Goal: Information Seeking & Learning: Learn about a topic

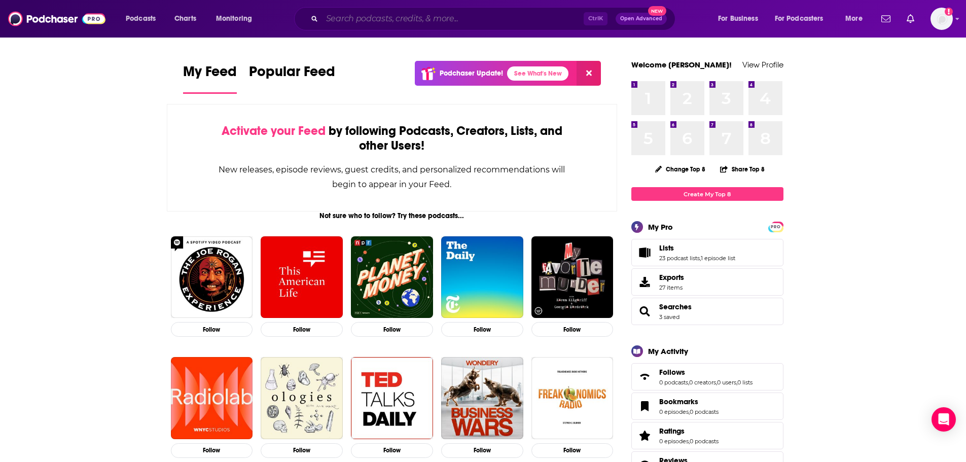
click at [518, 12] on input "Search podcasts, credits, & more..." at bounding box center [453, 19] width 262 height 16
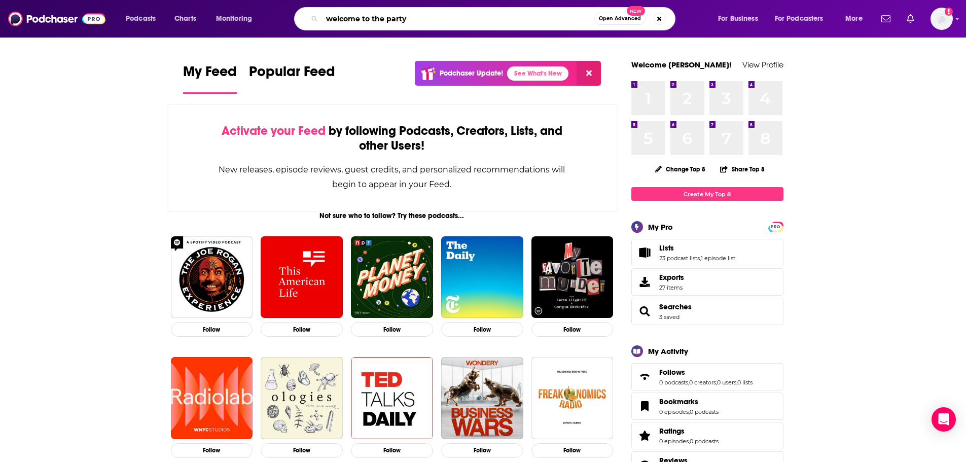
type input "welcome to the party"
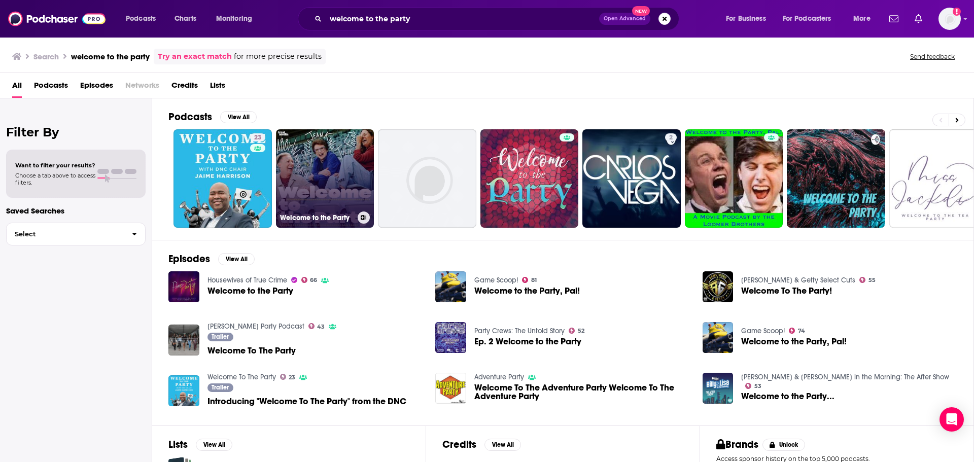
click at [338, 155] on link "Welcome to the Party" at bounding box center [325, 178] width 98 height 98
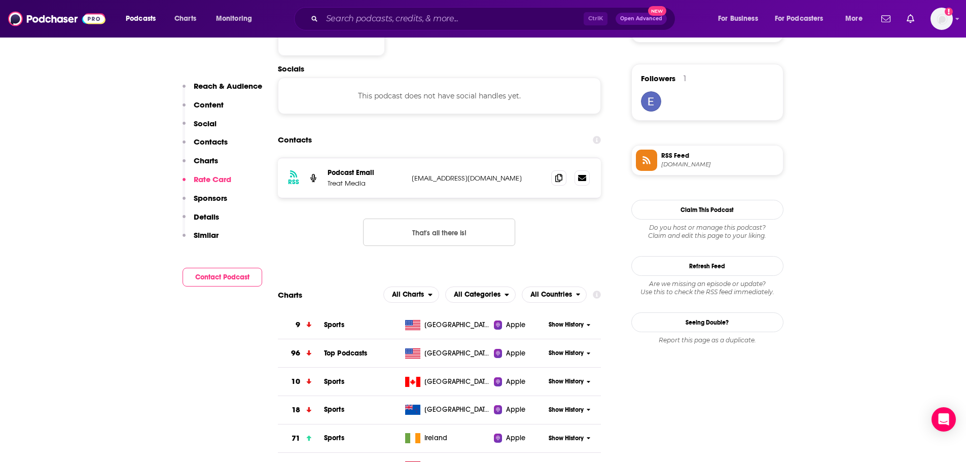
scroll to position [700, 0]
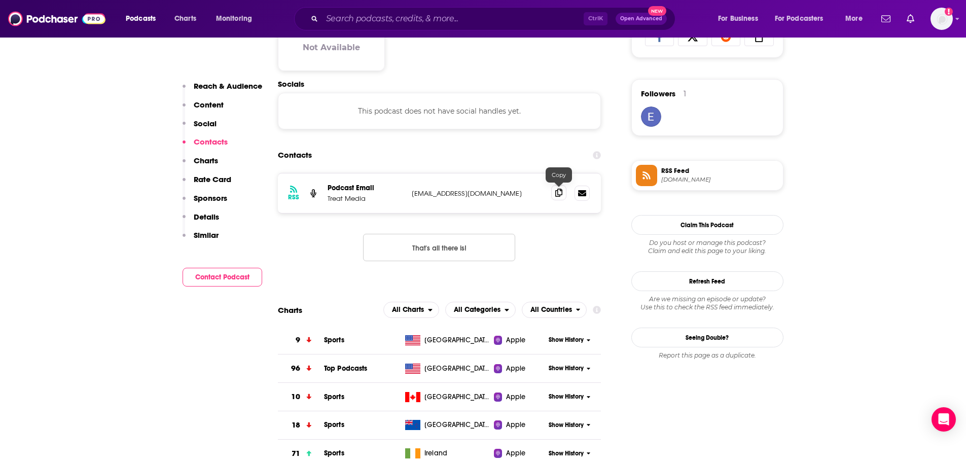
click at [562, 194] on icon at bounding box center [558, 193] width 7 height 8
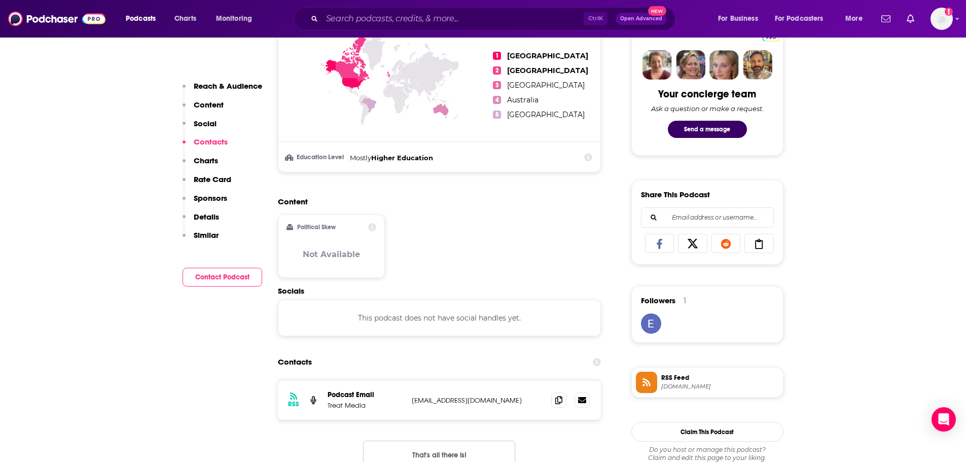
scroll to position [0, 0]
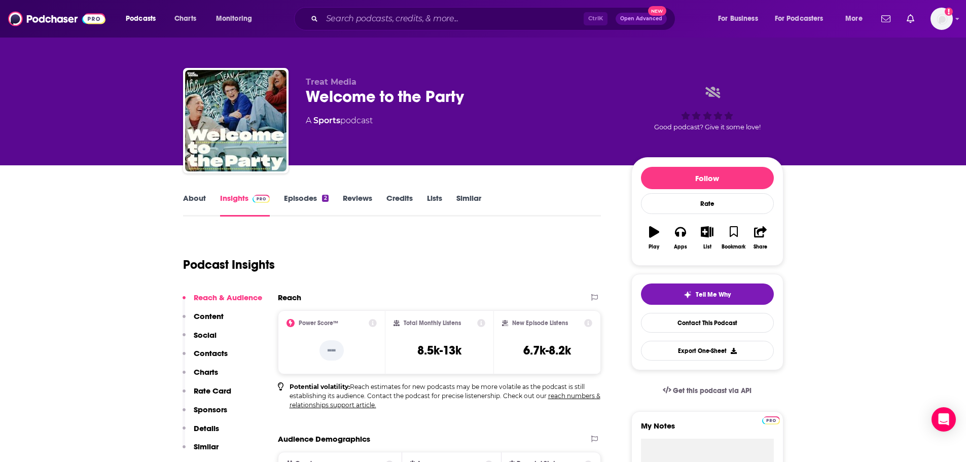
click at [301, 193] on div "About Insights Episodes 2 Reviews Credits Lists Similar" at bounding box center [392, 204] width 418 height 25
click at [305, 202] on link "Episodes 2" at bounding box center [306, 204] width 44 height 23
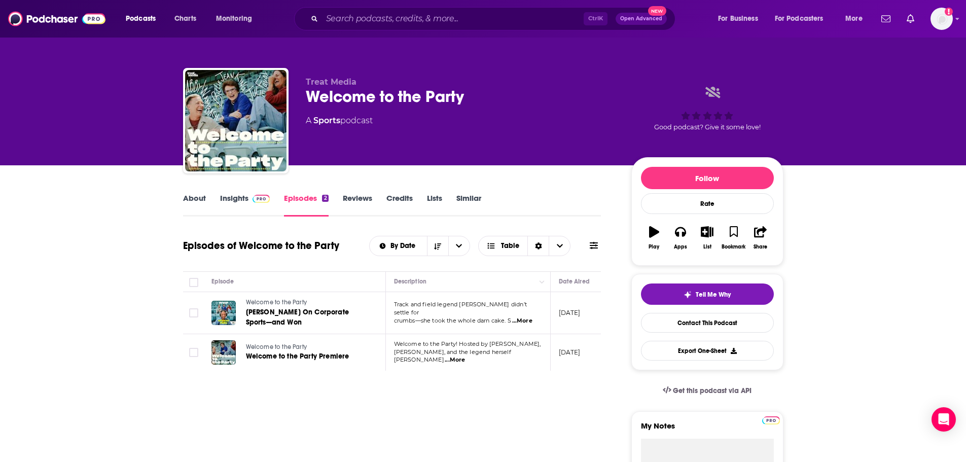
click at [226, 196] on link "Insights" at bounding box center [245, 204] width 50 height 23
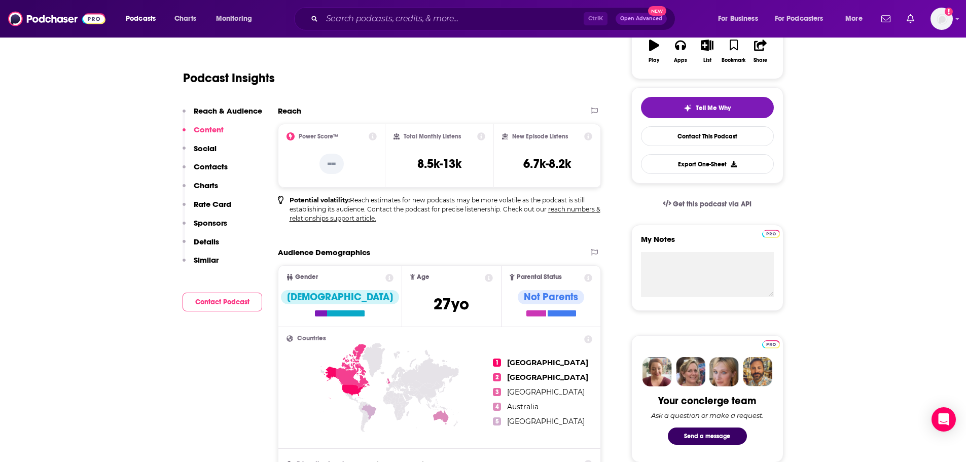
scroll to position [101, 0]
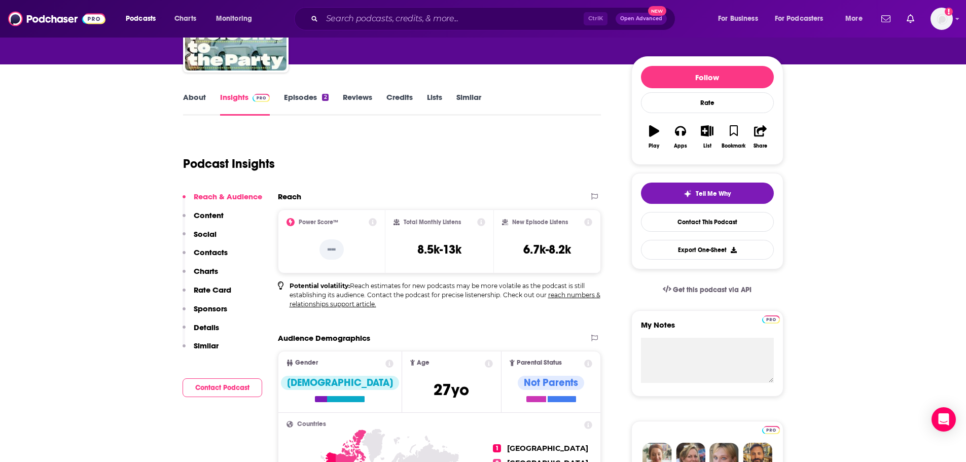
click at [196, 94] on link "About" at bounding box center [194, 103] width 23 height 23
